Goal: Transaction & Acquisition: Purchase product/service

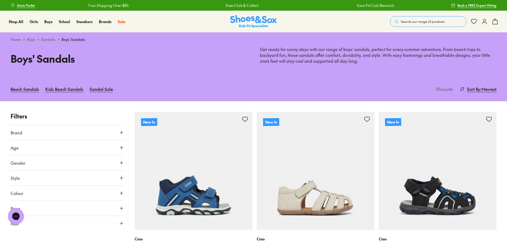
click at [44, 161] on button "Gender" at bounding box center [68, 162] width 114 height 15
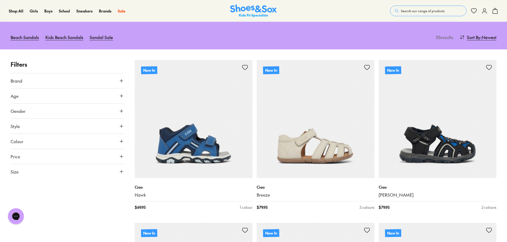
scroll to position [53, 0]
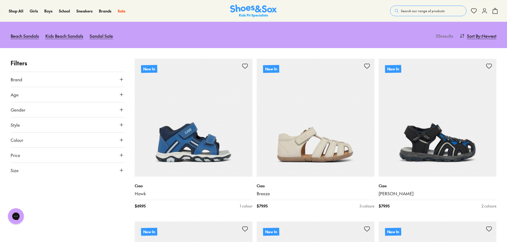
click at [44, 172] on button "Size" at bounding box center [68, 170] width 114 height 15
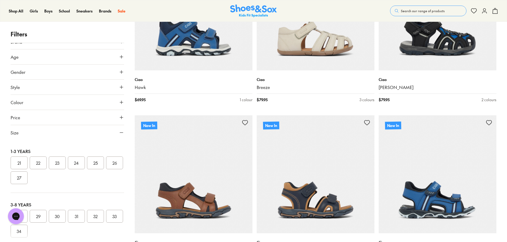
click at [95, 165] on button "25" at bounding box center [95, 162] width 17 height 13
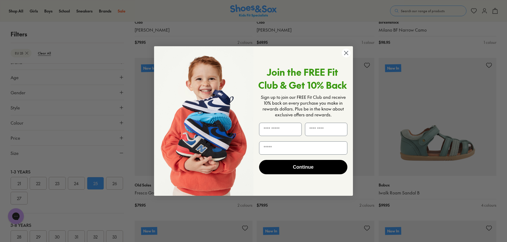
scroll to position [379, 0]
click at [345, 55] on circle "Close dialog" at bounding box center [346, 53] width 9 height 9
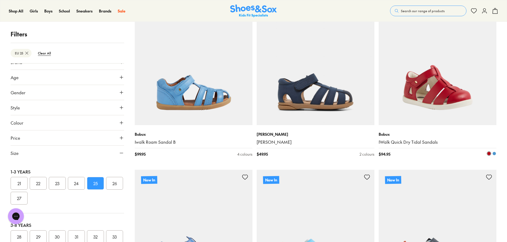
scroll to position [592, 0]
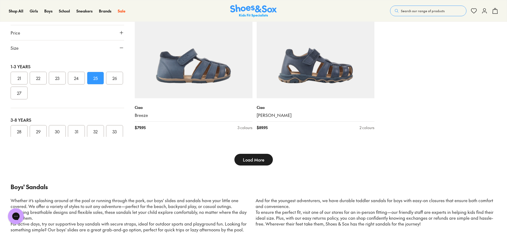
type input "***"
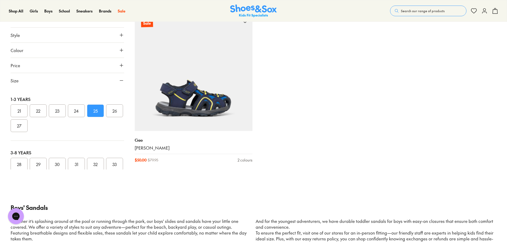
scroll to position [2714, 0]
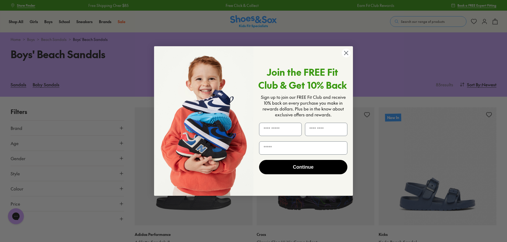
click at [346, 52] on icon "Close dialog" at bounding box center [346, 52] width 9 height 9
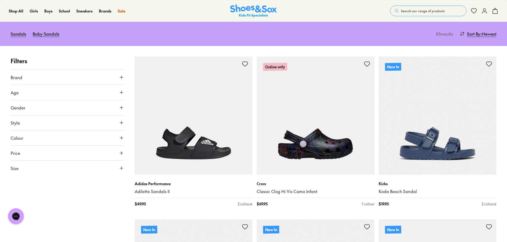
scroll to position [53, 0]
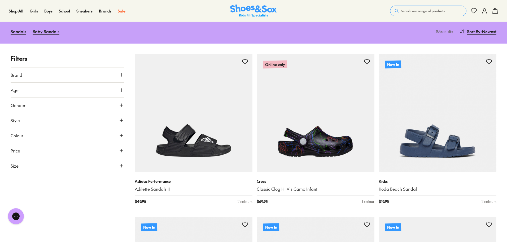
click at [38, 166] on button "Size" at bounding box center [68, 165] width 114 height 15
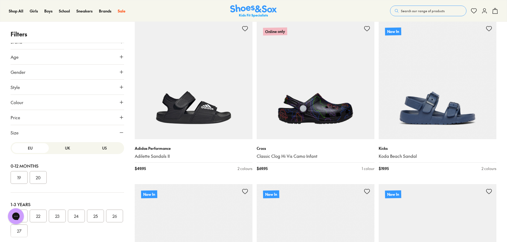
scroll to position [159, 0]
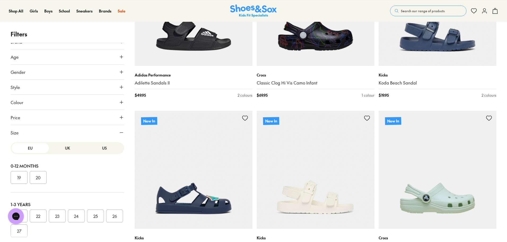
click at [93, 215] on button "25" at bounding box center [95, 215] width 17 height 13
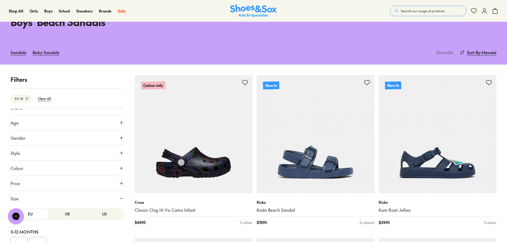
type input "***"
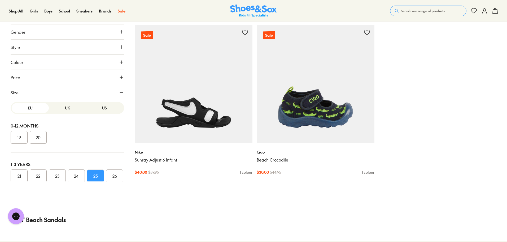
scroll to position [1385, 0]
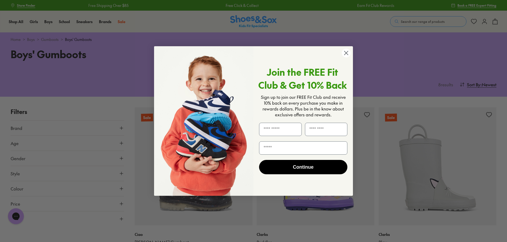
click at [347, 53] on circle "Close dialog" at bounding box center [346, 53] width 9 height 9
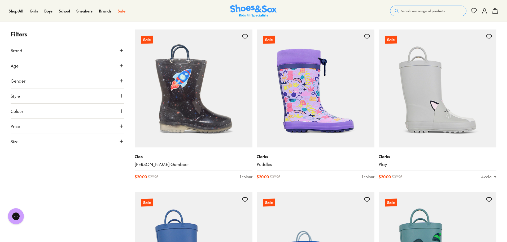
scroll to position [80, 0]
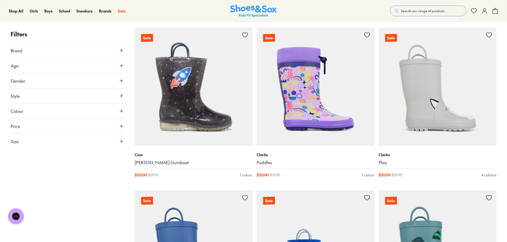
click at [93, 142] on button "Size" at bounding box center [68, 141] width 114 height 15
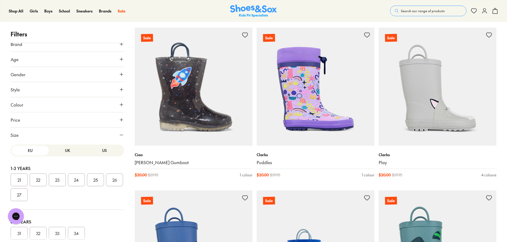
scroll to position [9, 0]
click at [97, 180] on button "25" at bounding box center [95, 177] width 17 height 13
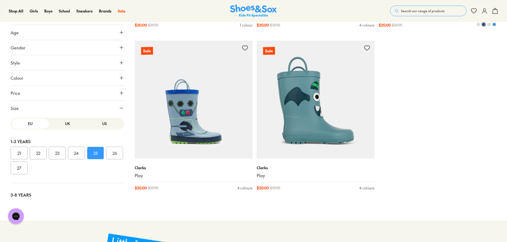
scroll to position [239, 0]
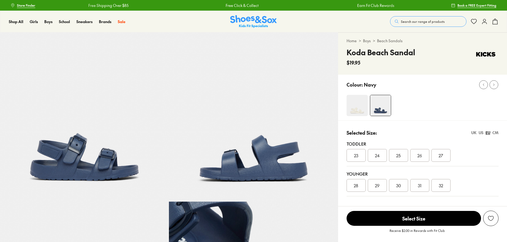
select select "*"
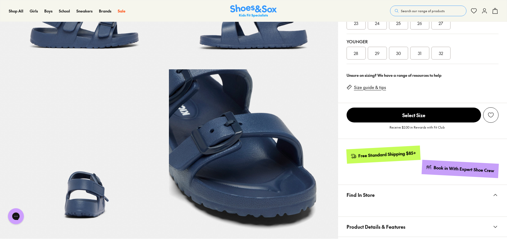
scroll to position [133, 0]
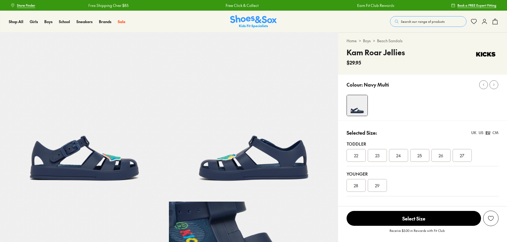
select select "*"
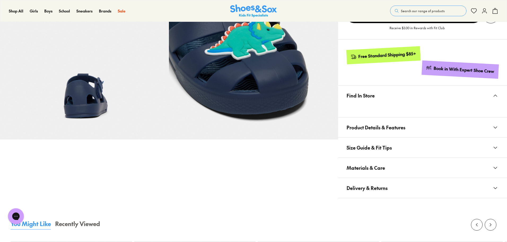
scroll to position [239, 0]
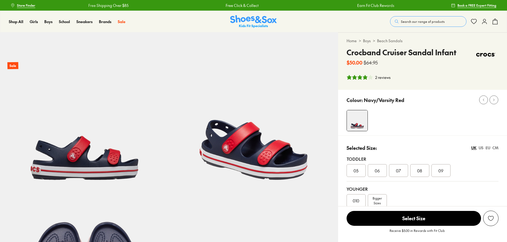
select select "*"
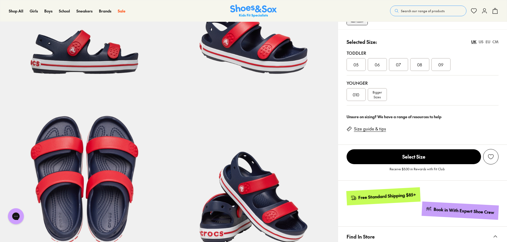
scroll to position [186, 0]
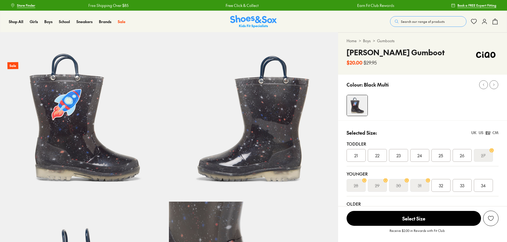
select select "*"
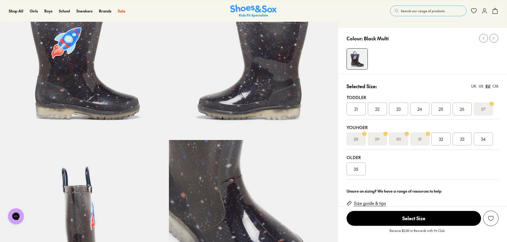
scroll to position [27, 0]
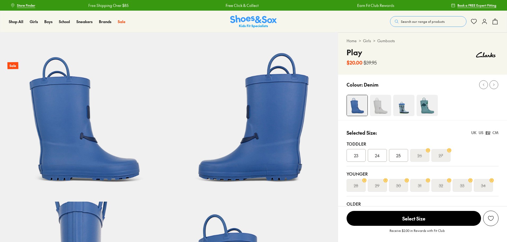
select select "*"
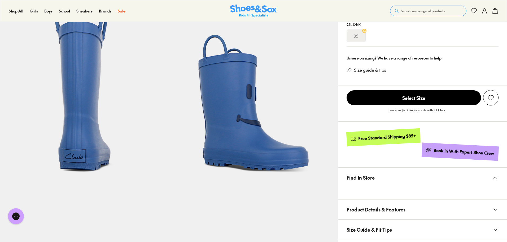
scroll to position [212, 0]
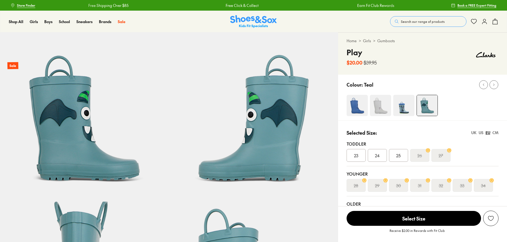
select select "*"
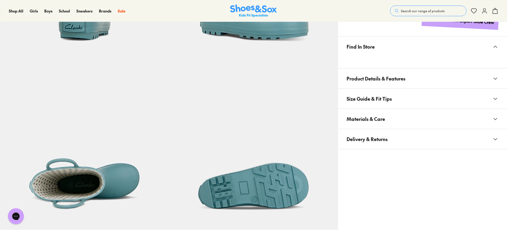
scroll to position [318, 0]
